Goal: Task Accomplishment & Management: Manage account settings

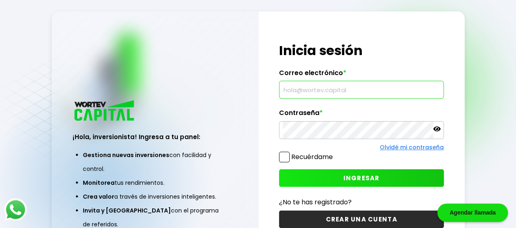
click at [345, 84] on input "text" at bounding box center [362, 89] width 158 height 17
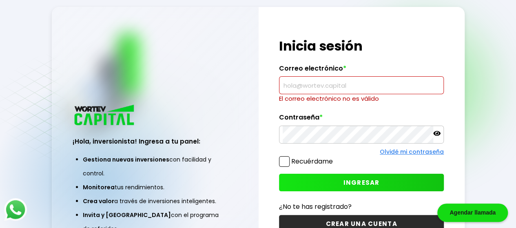
type input "aldo.vega.valdes@gmail.com"
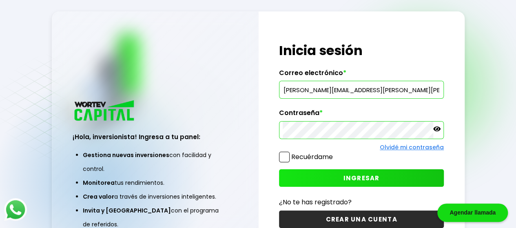
click at [363, 177] on span "INGRESAR" at bounding box center [362, 178] width 36 height 9
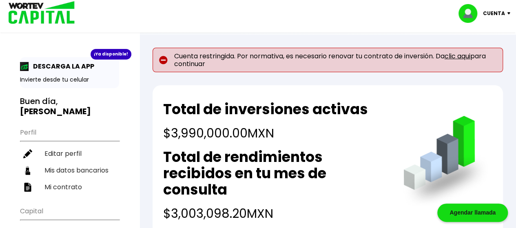
click at [466, 53] on link "clic aqui" at bounding box center [458, 55] width 26 height 9
